Goal: Find contact information: Find contact information

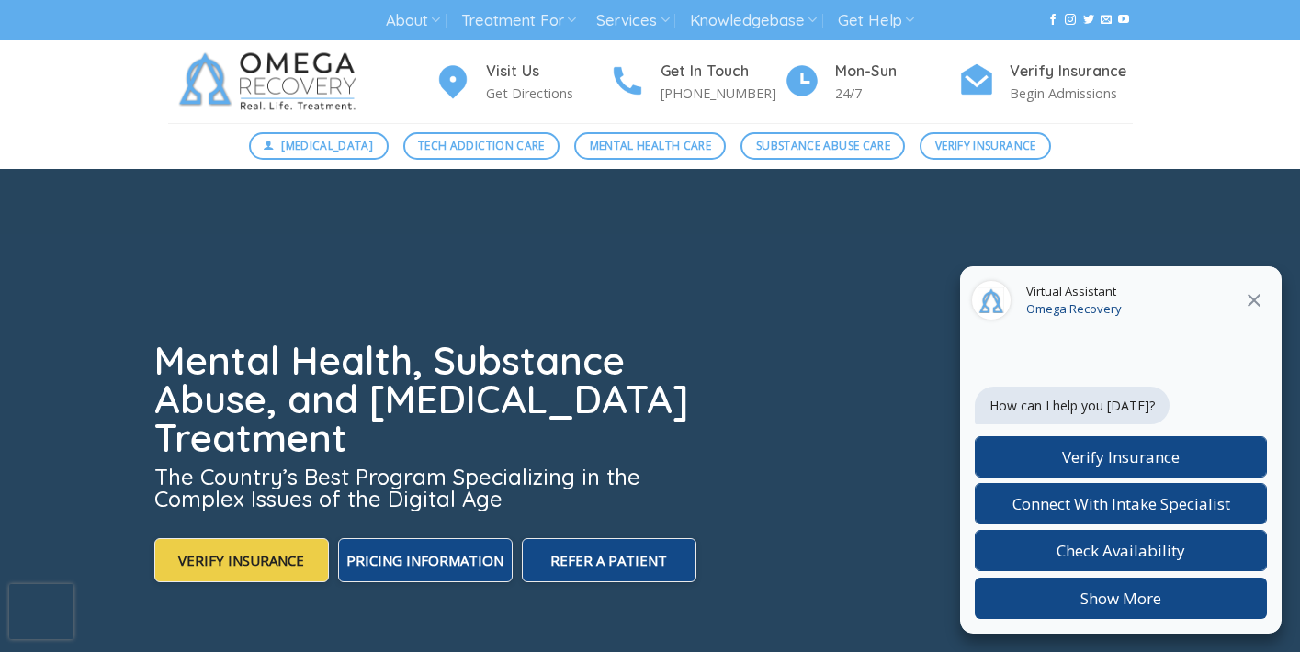
click at [1252, 300] on icon at bounding box center [1254, 300] width 22 height 22
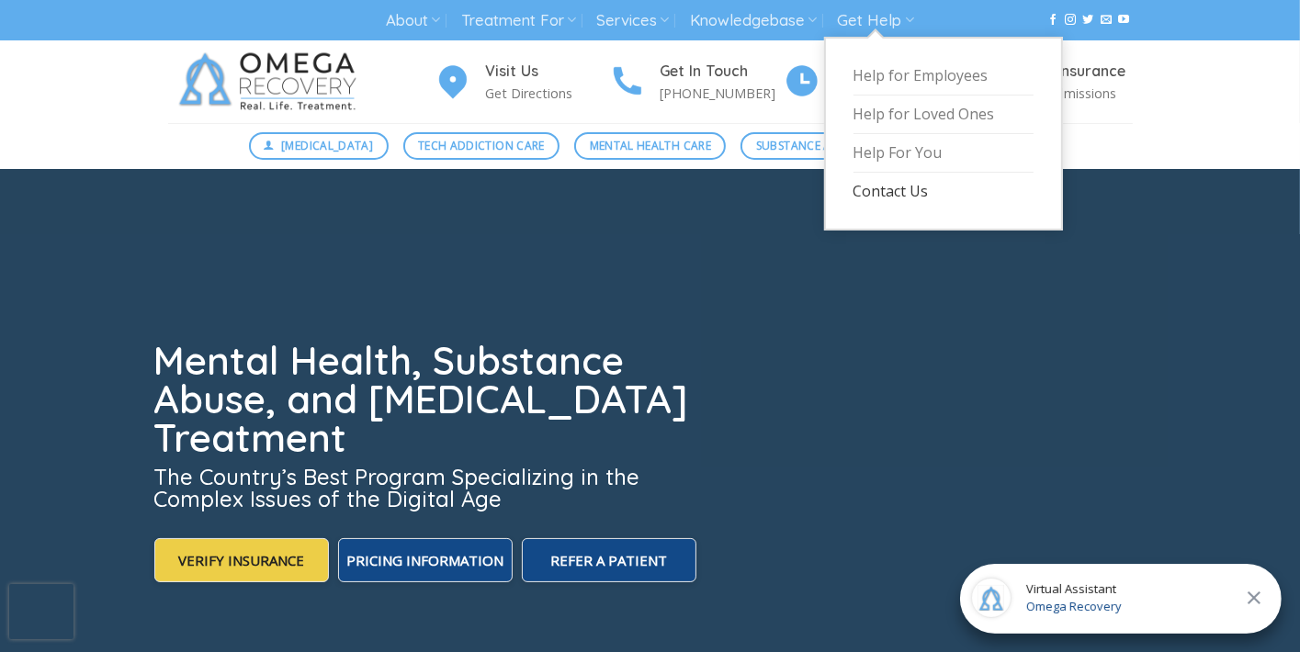
click at [894, 195] on link "Contact Us" at bounding box center [943, 192] width 180 height 38
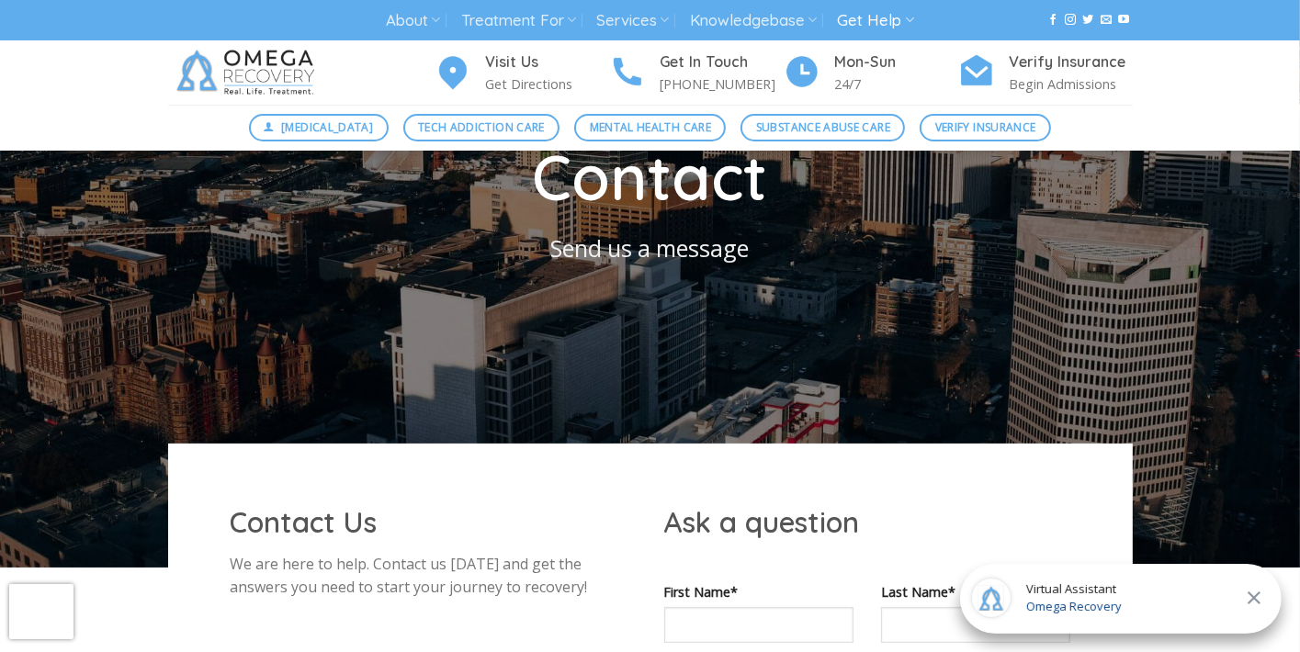
scroll to position [184, 0]
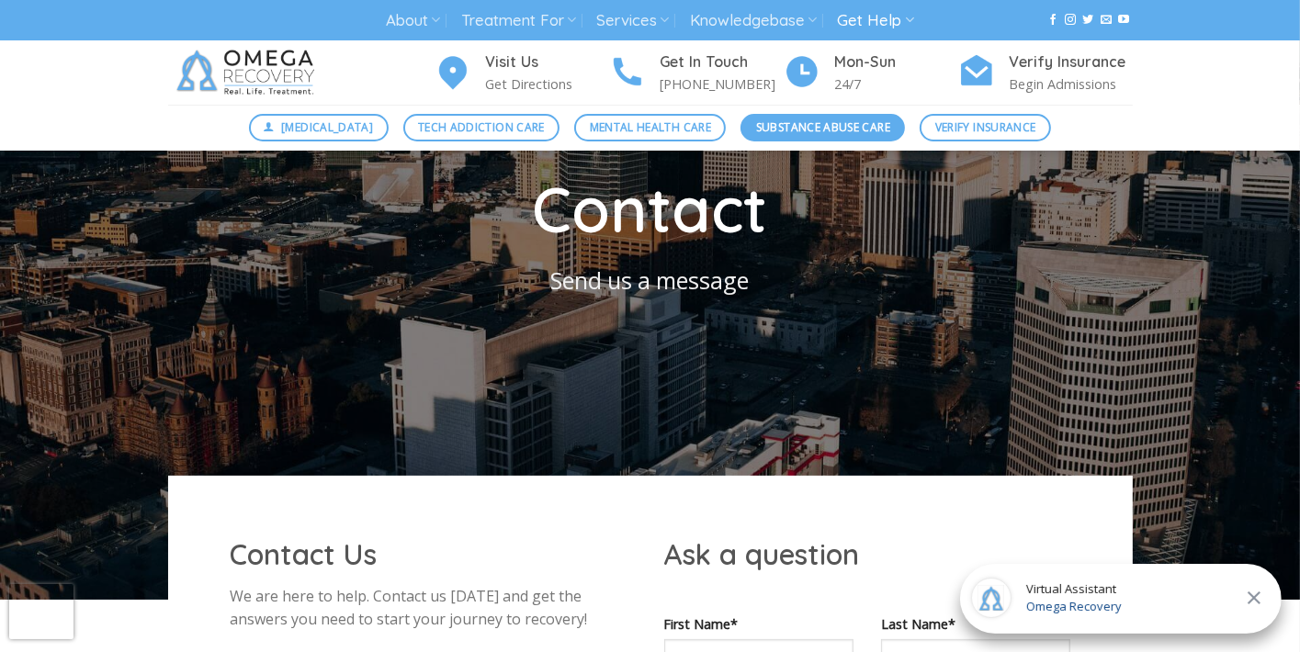
click at [814, 131] on span "Substance Abuse Care" at bounding box center [823, 126] width 134 height 17
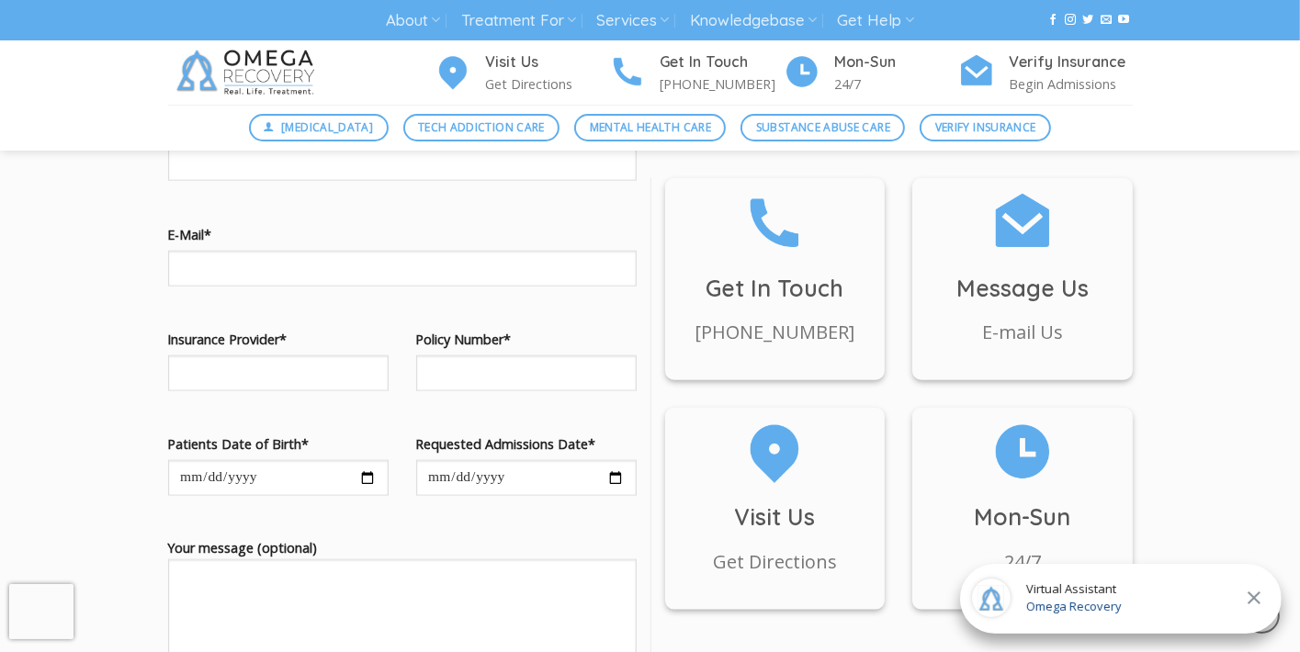
scroll to position [1837, 0]
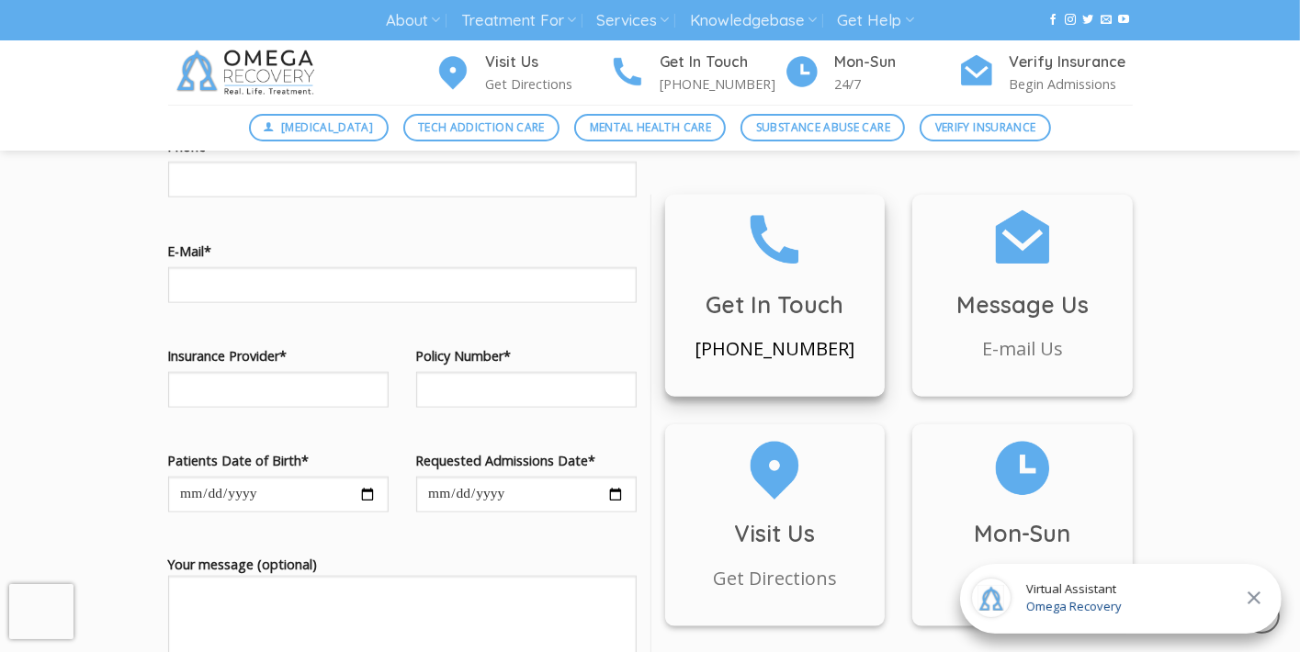
click at [854, 287] on h3 "Get In Touch" at bounding box center [775, 305] width 220 height 37
click at [1243, 382] on div "Send Us a Message! We are here to help. Contact us today and get the answers yo…" at bounding box center [650, 437] width 1300 height 1033
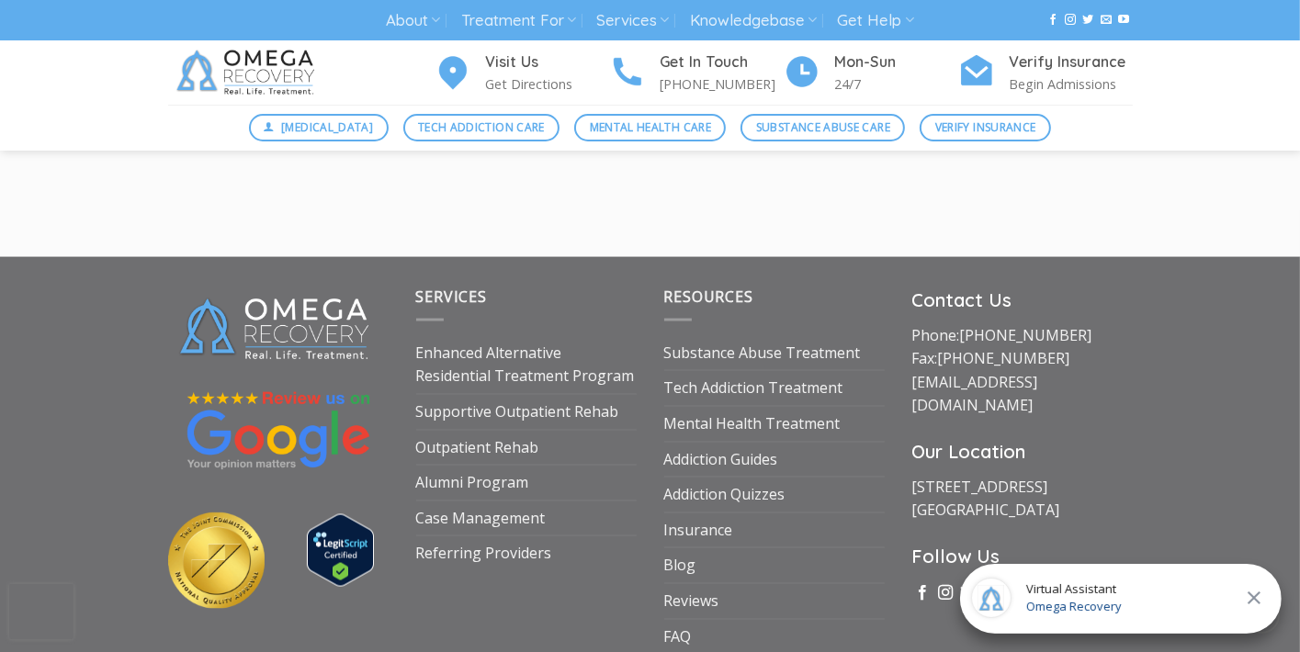
scroll to position [2664, 0]
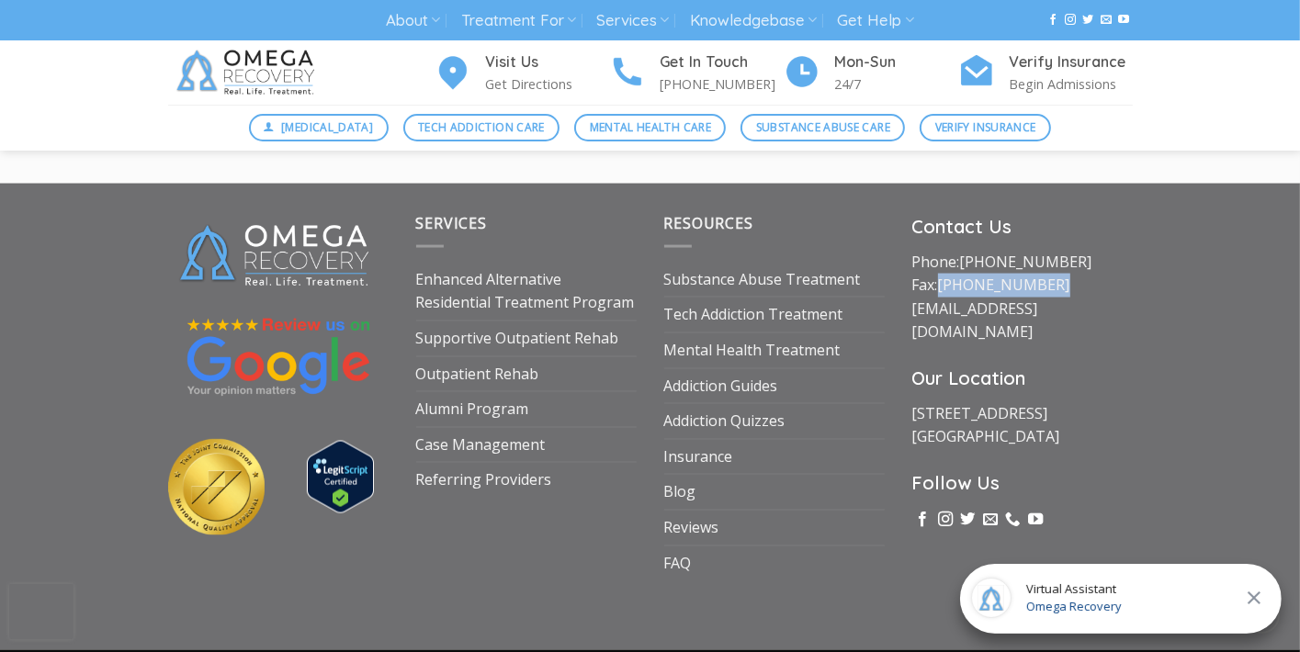
drag, startPoint x: 1065, startPoint y: 264, endPoint x: 941, endPoint y: 271, distance: 124.2
click at [941, 271] on p "Phone: (512) 601-5407 Fax: (855) 747-7980 intake@omegarecovery.org" at bounding box center [1022, 298] width 220 height 94
copy p "[PHONE_NUMBER]"
